Goal: Register for event/course

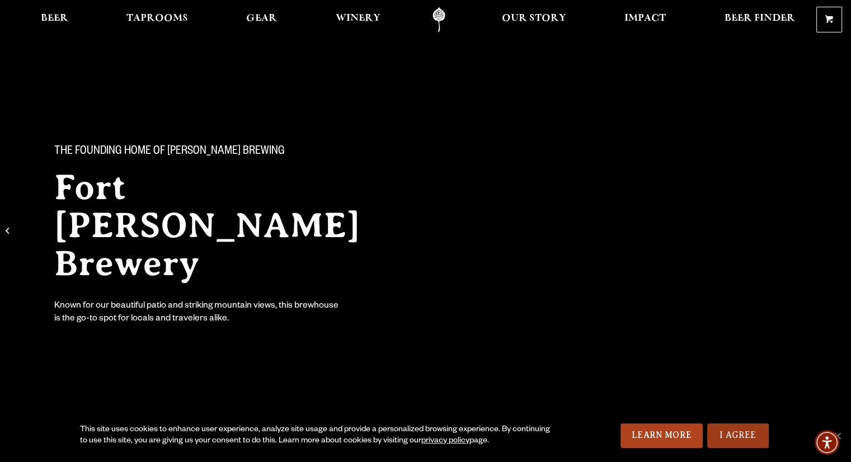
click at [746, 438] on link "I Agree" at bounding box center [738, 436] width 62 height 25
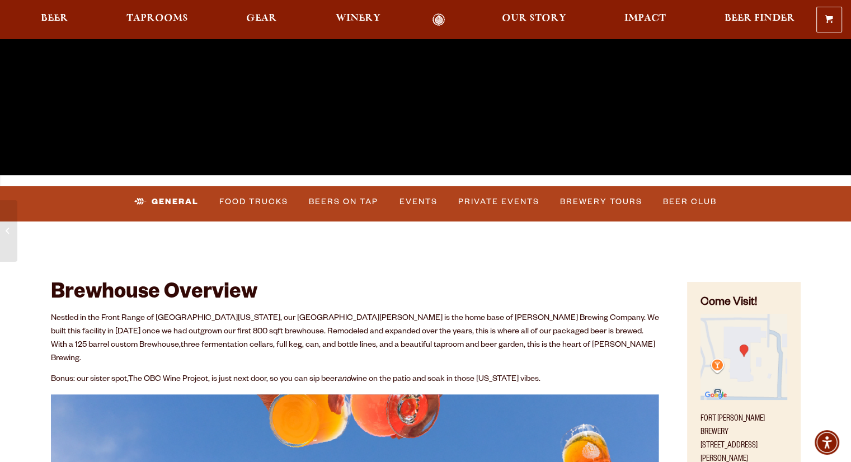
scroll to position [275, 0]
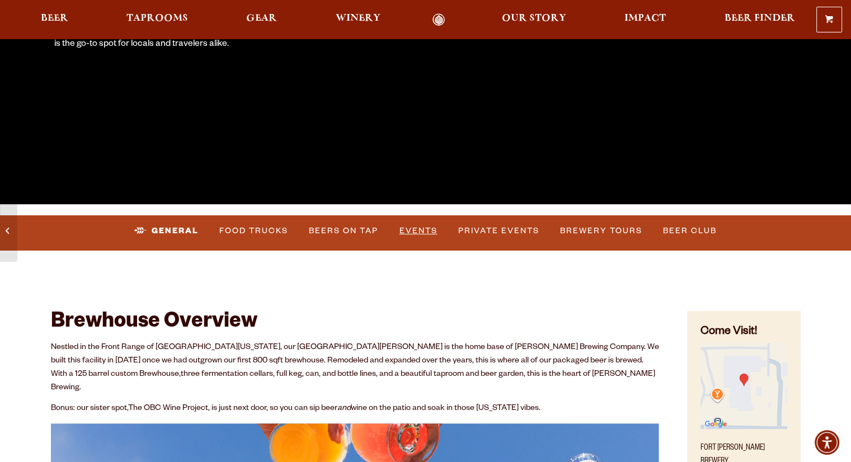
click at [421, 232] on link "Events" at bounding box center [418, 231] width 47 height 26
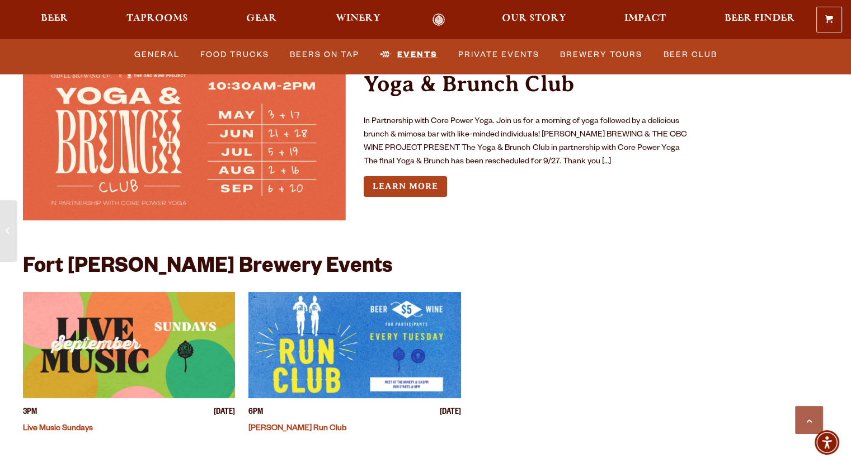
scroll to position [4198, 0]
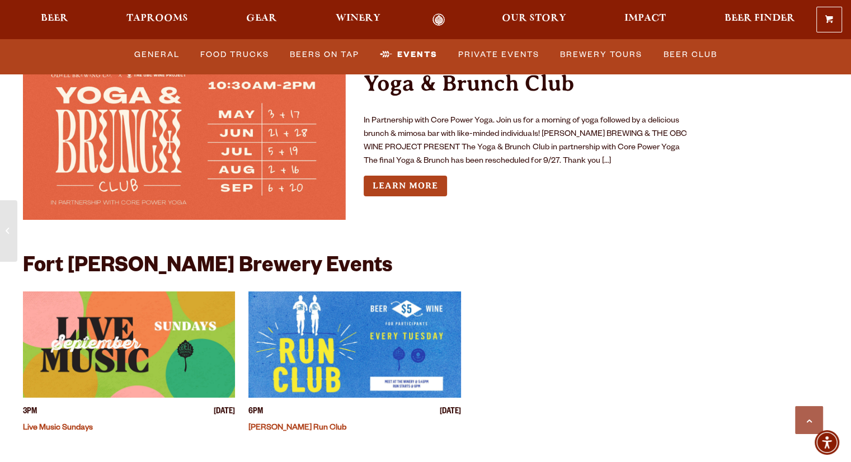
click at [164, 332] on img "View event details" at bounding box center [129, 345] width 213 height 106
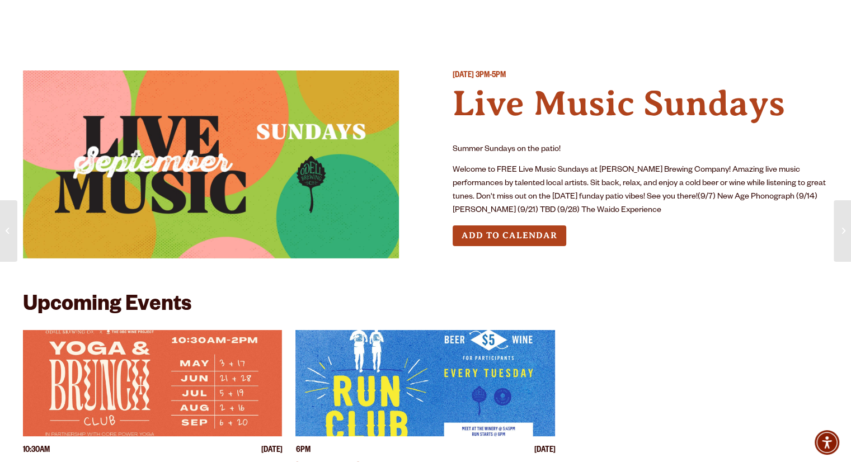
click at [528, 230] on button "Add to Calendar" at bounding box center [510, 235] width 114 height 21
